Goal: Task Accomplishment & Management: Manage account settings

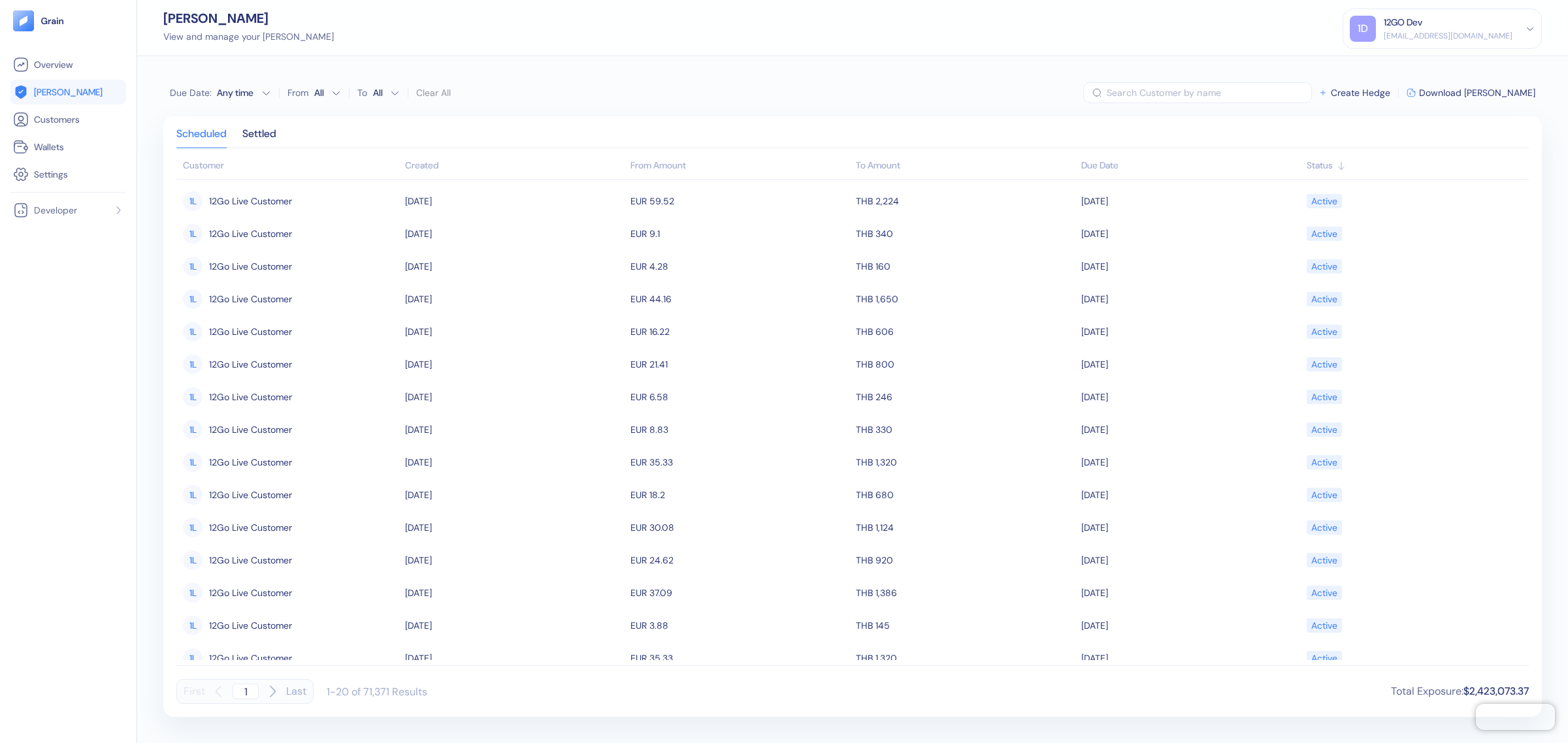
click at [1398, 28] on div "12GO Dev" at bounding box center [1403, 22] width 39 height 13
click at [1385, 64] on div "Sign Out" at bounding box center [1384, 64] width 36 height 13
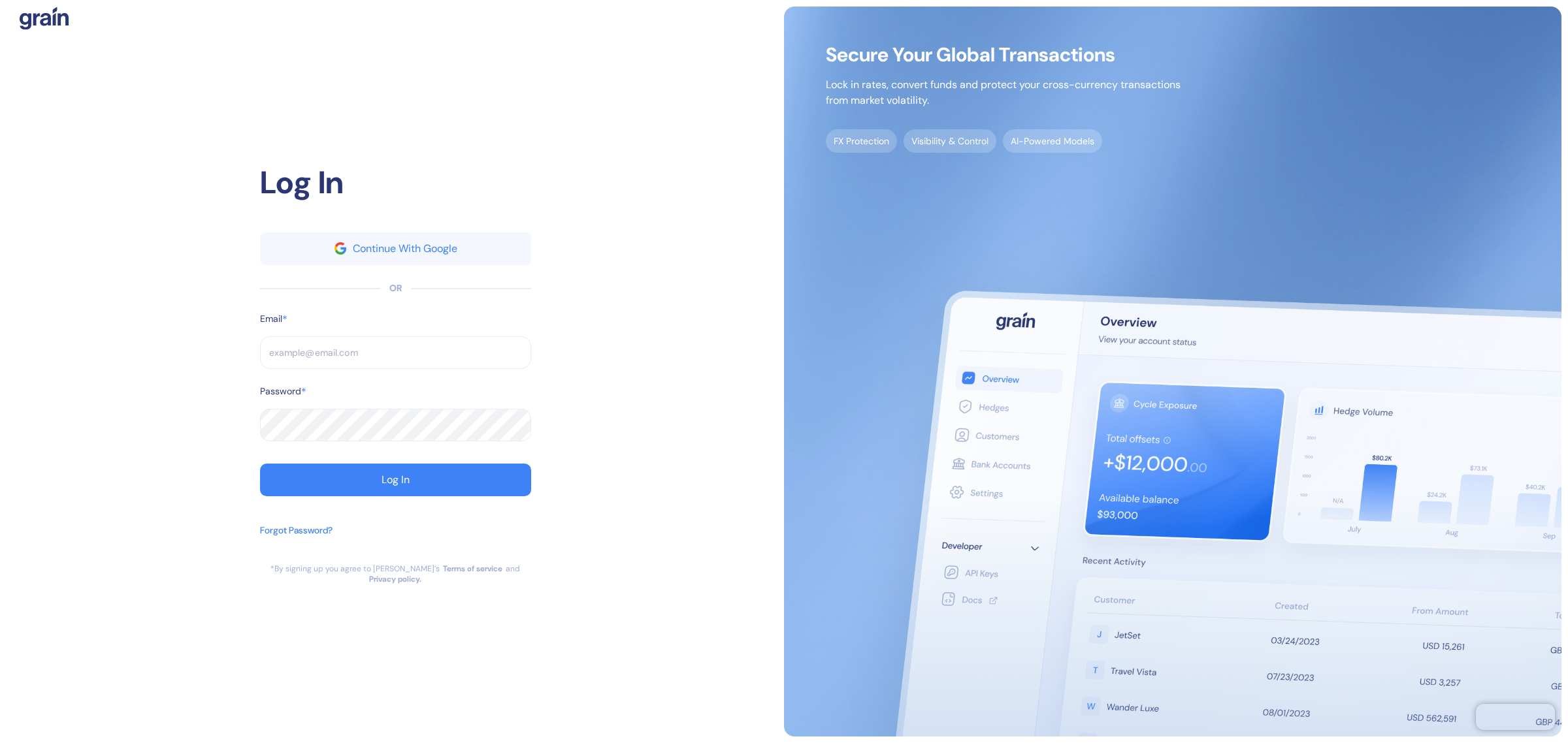
click at [358, 356] on input "text" at bounding box center [396, 352] width 271 height 32
type input "dev+stuba@grainfinance.co"
